Goal: Information Seeking & Learning: Find specific fact

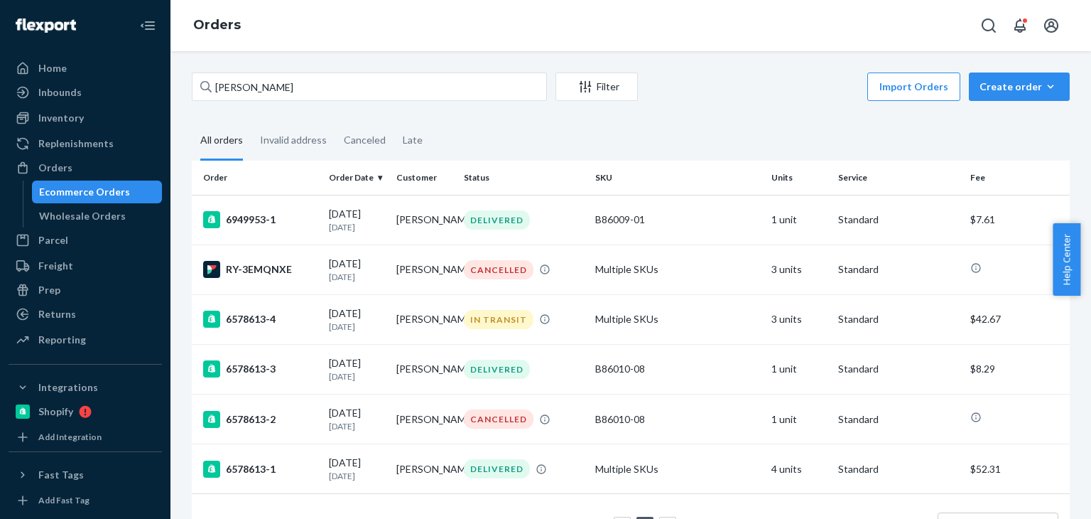
click at [342, 101] on div "Kim Hardy Filter Import Orders Create order Ecommerce order Removal order" at bounding box center [631, 88] width 878 height 32
click at [554, 90] on div "Kim Hardy Filter Import Orders Create order Ecommerce order Removal order" at bounding box center [631, 88] width 878 height 32
click at [509, 88] on input "Kim Hardy" at bounding box center [369, 86] width 355 height 28
paste input "Teresa Turner"
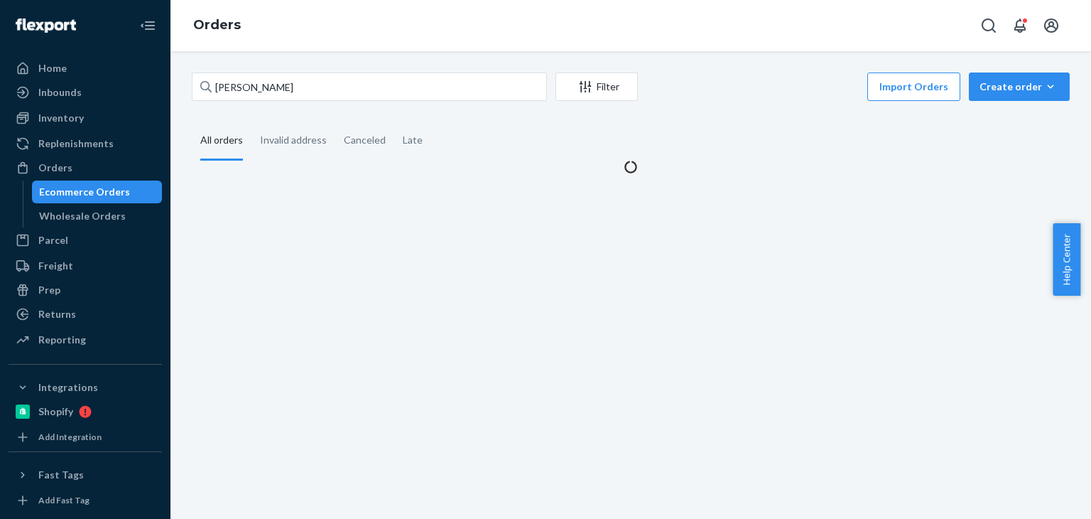
click at [728, 102] on div "Import Orders Create order Ecommerce order Removal order" at bounding box center [857, 88] width 423 height 32
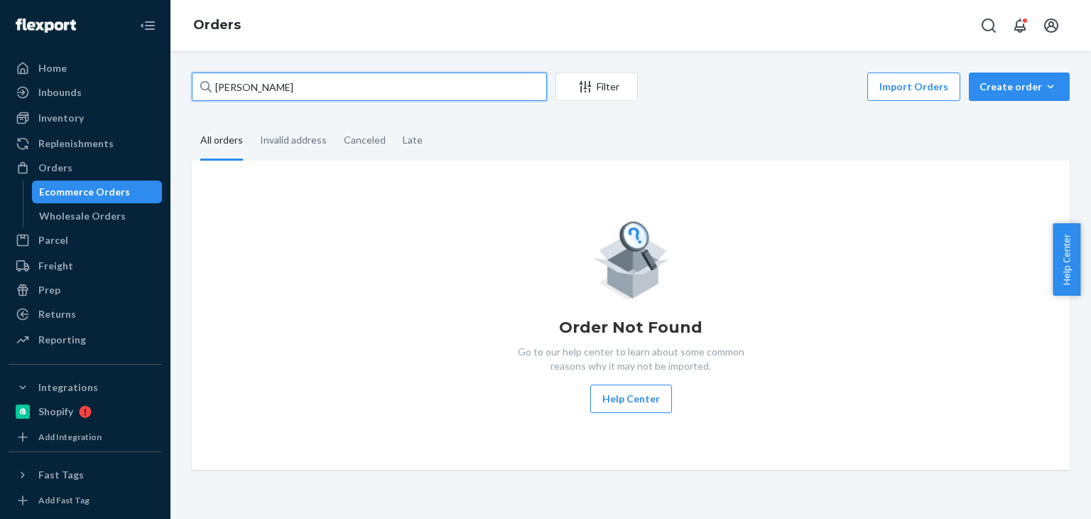
click at [321, 90] on input "Teresa Turner" at bounding box center [369, 86] width 355 height 28
paste input "aylor Sayig"
type input "Taylor Sayig"
click at [512, 129] on fieldset "All orders Invalid address Canceled Late" at bounding box center [631, 140] width 878 height 39
click at [406, 83] on input "Taylor Sayig" at bounding box center [369, 86] width 355 height 28
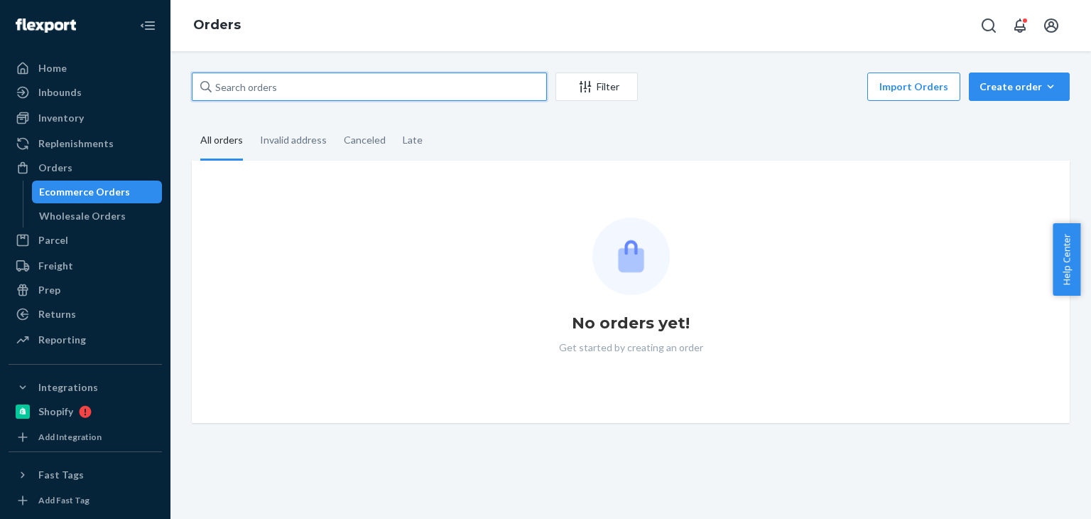
paste input "Taylor Sayig"
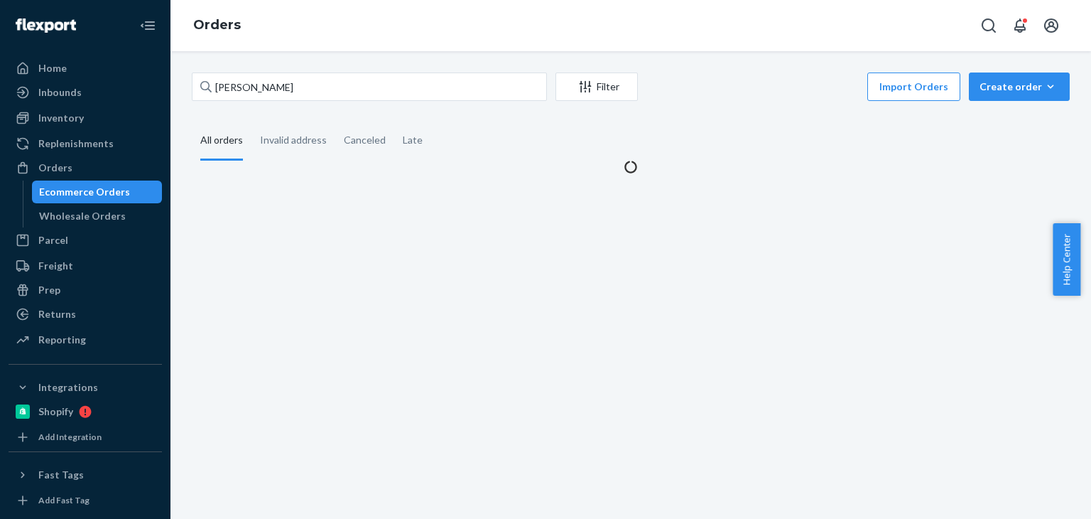
click at [493, 131] on fieldset "All orders Invalid address Canceled Late" at bounding box center [631, 140] width 878 height 39
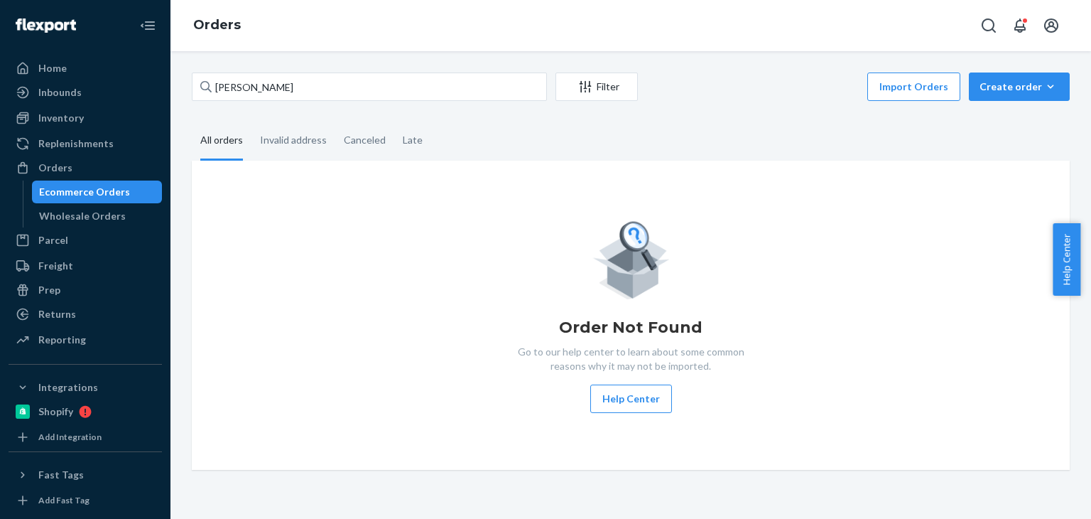
click at [492, 128] on fieldset "All orders Invalid address Canceled Late" at bounding box center [631, 140] width 878 height 39
click at [380, 93] on input "Taylor Sayig" at bounding box center [369, 86] width 355 height 28
paste input "Laura Sladkus"
type input "Laura Sladkus"
click at [550, 123] on fieldset "All orders Invalid address Canceled Late" at bounding box center [631, 140] width 878 height 39
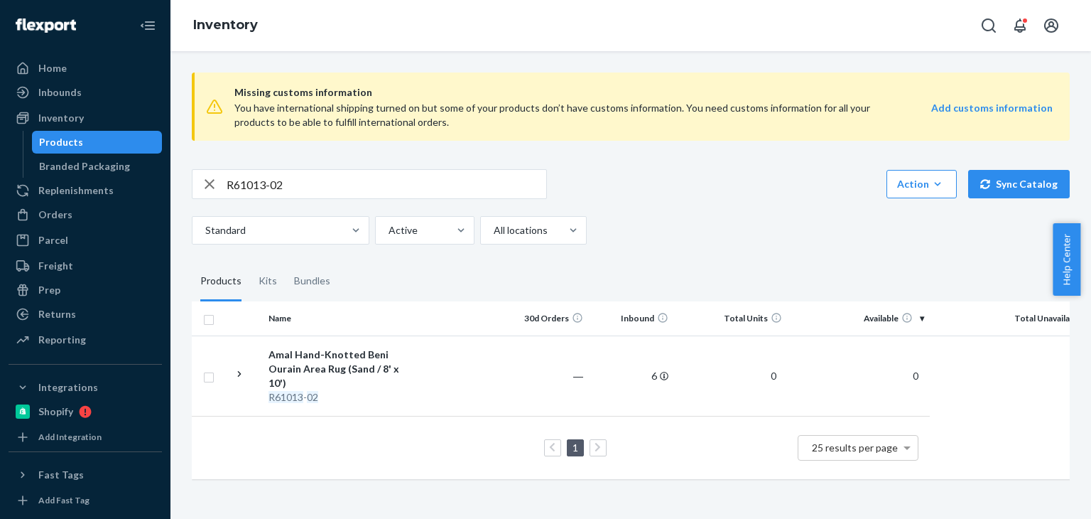
click at [298, 185] on input "R61013-02" at bounding box center [387, 184] width 320 height 28
paste input "141026-01"
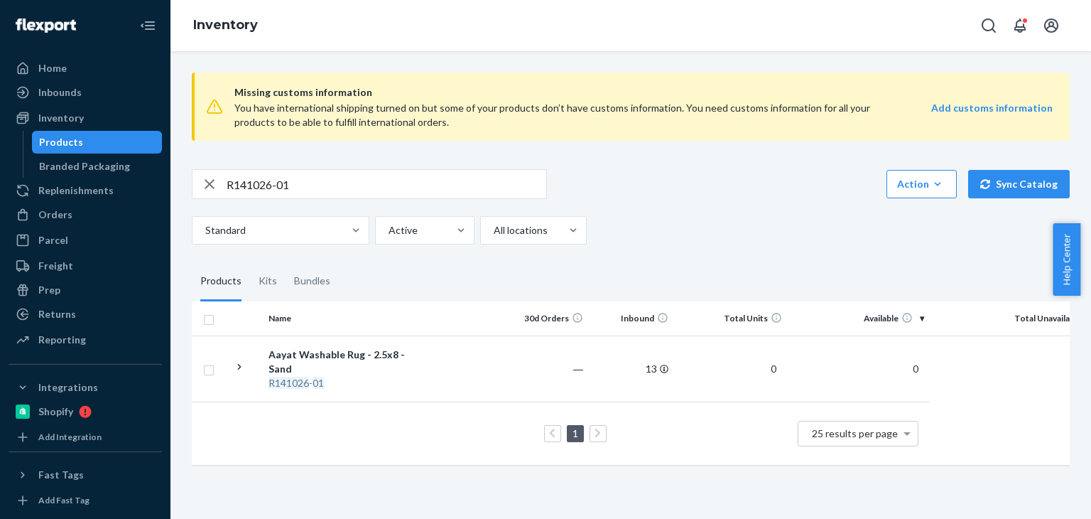
click at [324, 163] on div "Missing customs information You have international shipping turned on but some …" at bounding box center [630, 270] width 899 height 418
click at [328, 197] on input "R141026-01" at bounding box center [387, 184] width 320 height 28
paste input "SKU P84022"
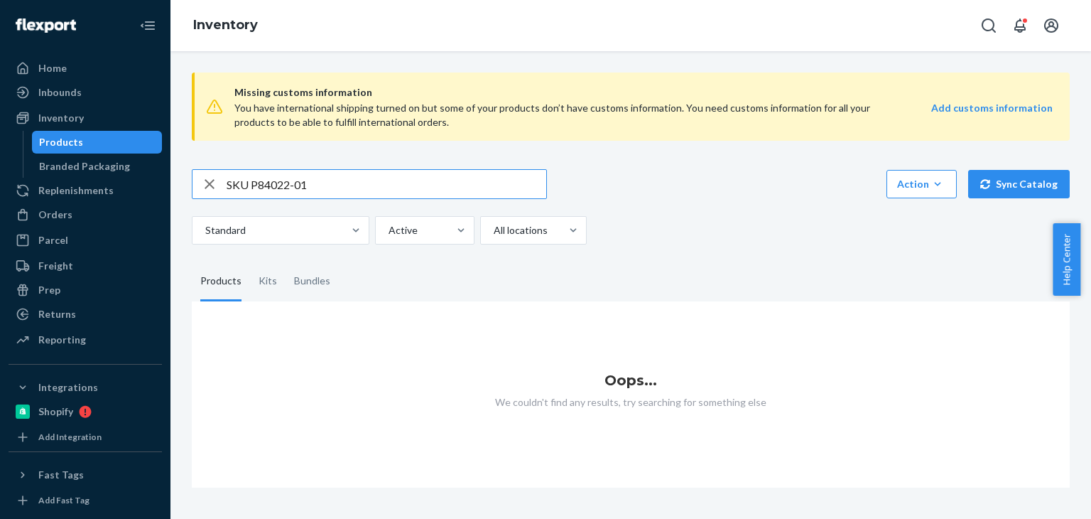
drag, startPoint x: 253, startPoint y: 183, endPoint x: 224, endPoint y: 185, distance: 29.3
click at [224, 185] on div "SKU P84022-01" at bounding box center [370, 184] width 354 height 28
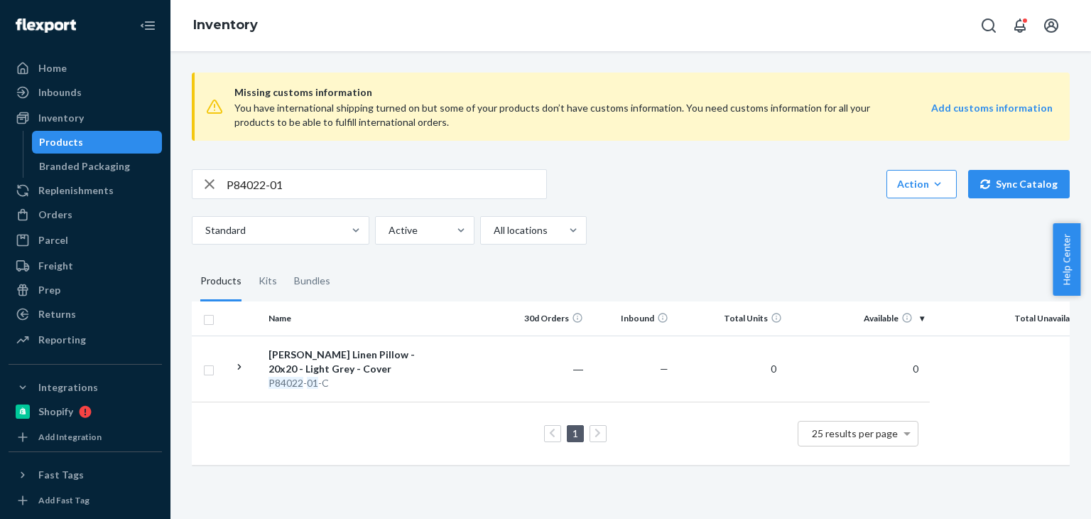
click at [435, 190] on input "P84022-01" at bounding box center [387, 184] width 320 height 28
paste input "54-05"
type input "P84054-05"
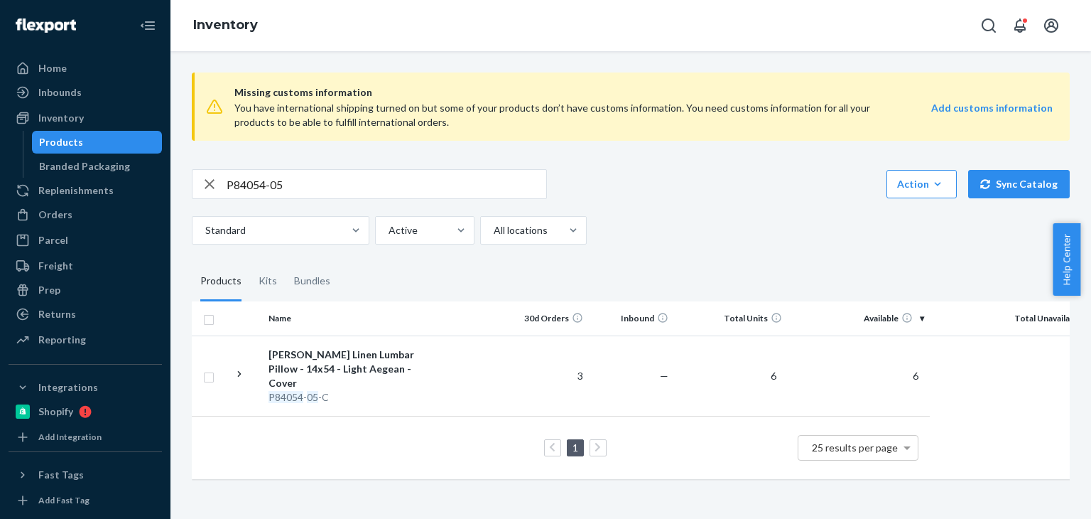
click at [723, 217] on div "Standard Active All locations" at bounding box center [625, 230] width 867 height 28
click at [310, 276] on div "Bundles" at bounding box center [312, 281] width 36 height 40
click at [286, 261] on input "Bundles" at bounding box center [286, 261] width 0 height 0
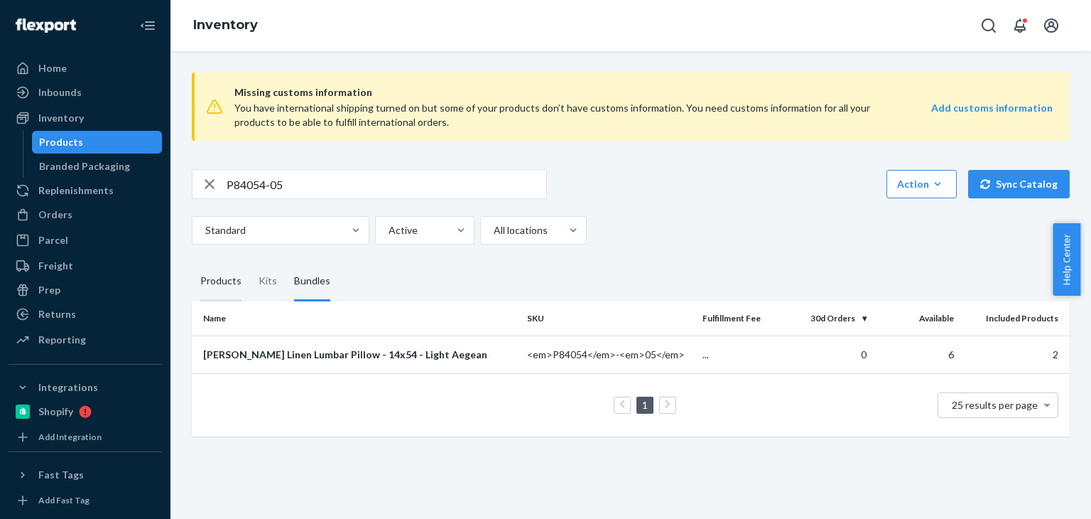
click at [239, 281] on div "Products" at bounding box center [220, 281] width 41 height 40
click at [192, 261] on input "Products" at bounding box center [192, 261] width 0 height 0
